Goal: Task Accomplishment & Management: Complete application form

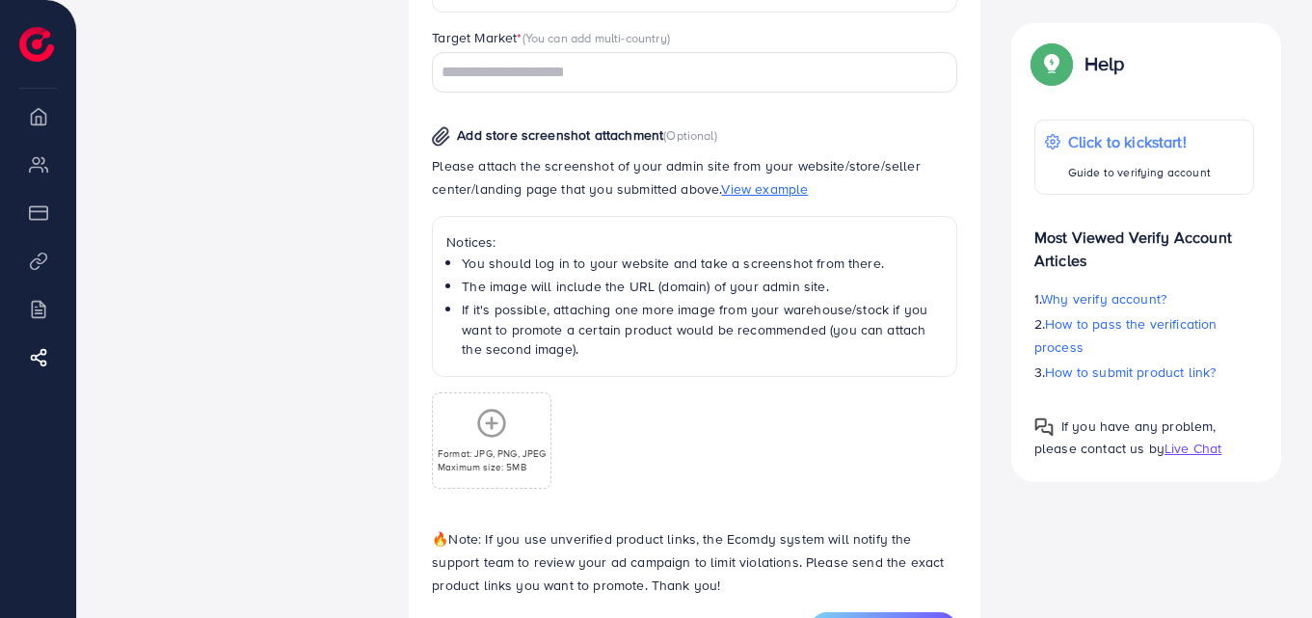
scroll to position [1000, 0]
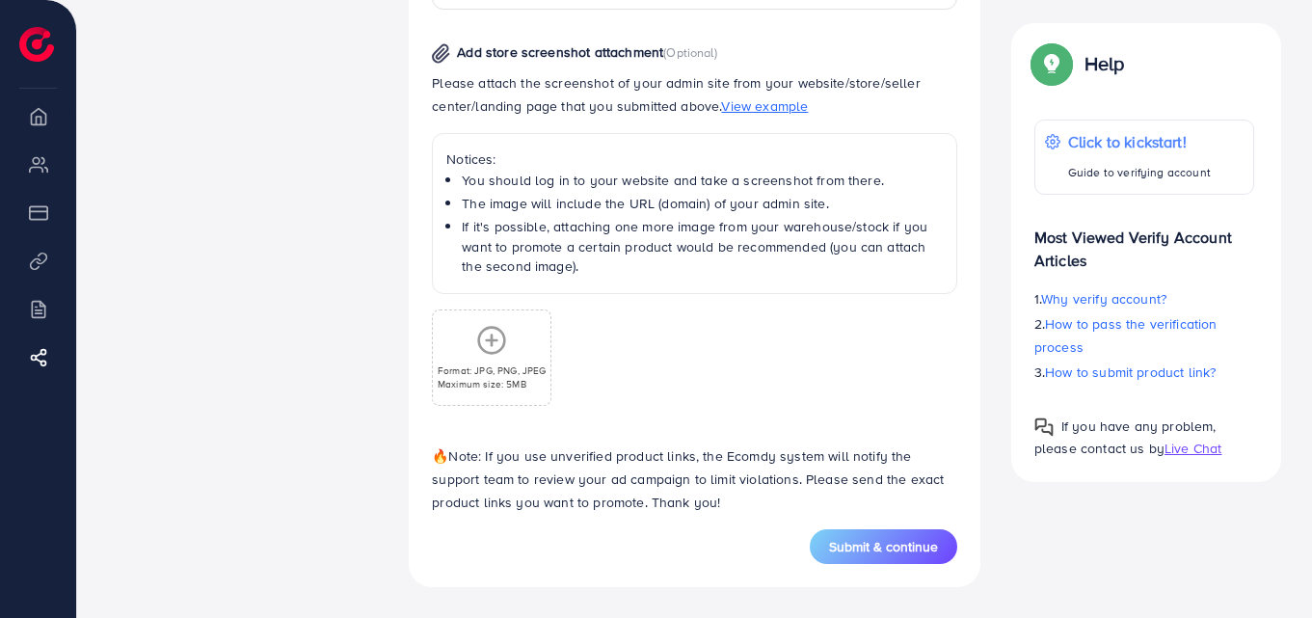
click at [563, 363] on div "Format: JPG, PNG, JPEG Maximum size: 5MB" at bounding box center [694, 350] width 525 height 112
click at [563, 359] on div "Format: JPG, PNG, JPEG Maximum size: 5MB" at bounding box center [694, 350] width 525 height 112
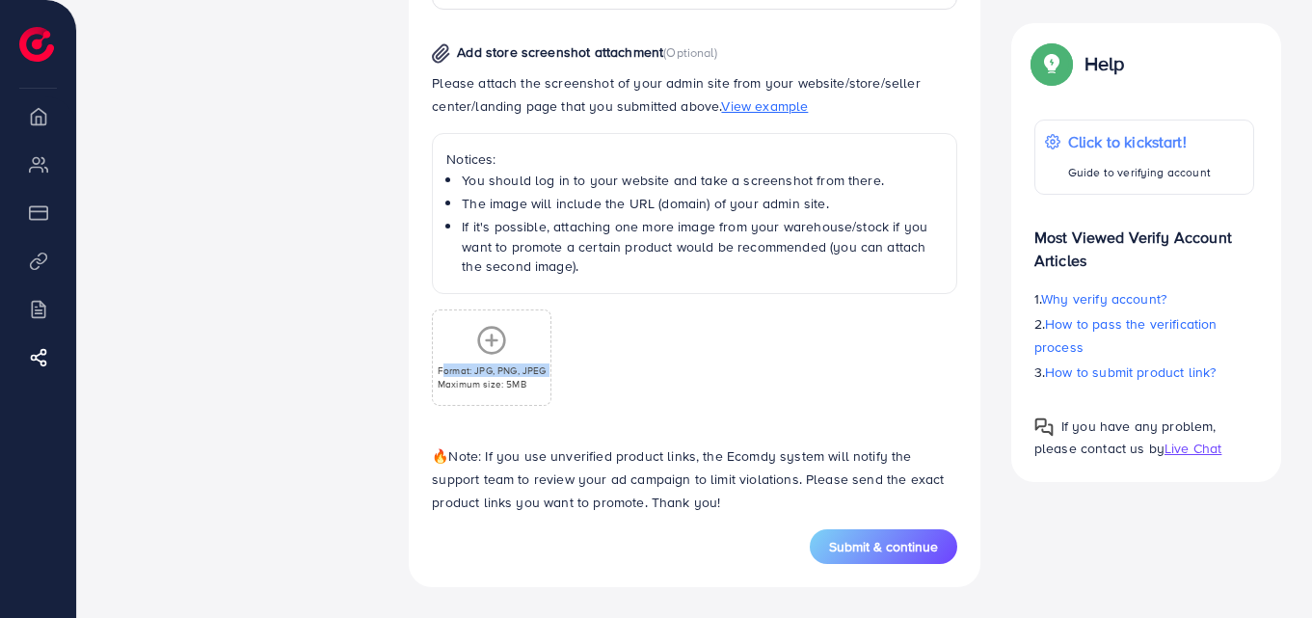
click at [587, 458] on p "🔥 Note: If you use unverified product links, the Ecomdy system will notify the …" at bounding box center [694, 478] width 525 height 69
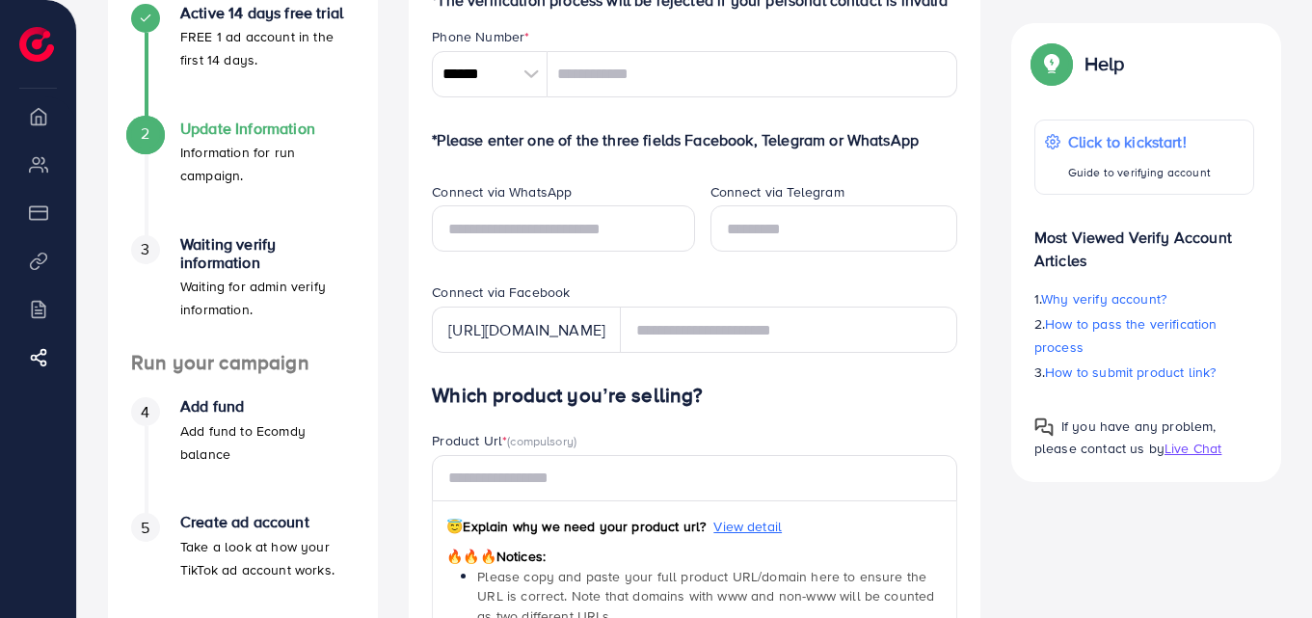
scroll to position [0, 0]
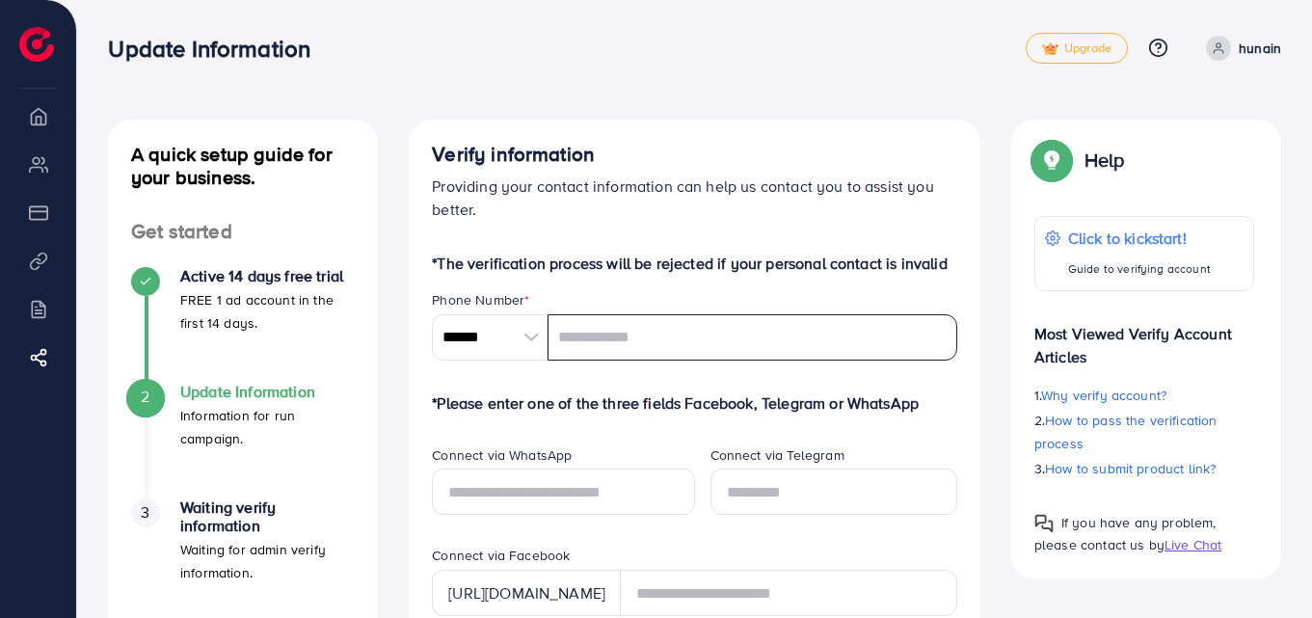
click at [716, 342] on input "tel" at bounding box center [752, 337] width 410 height 46
